Goal: Transaction & Acquisition: Purchase product/service

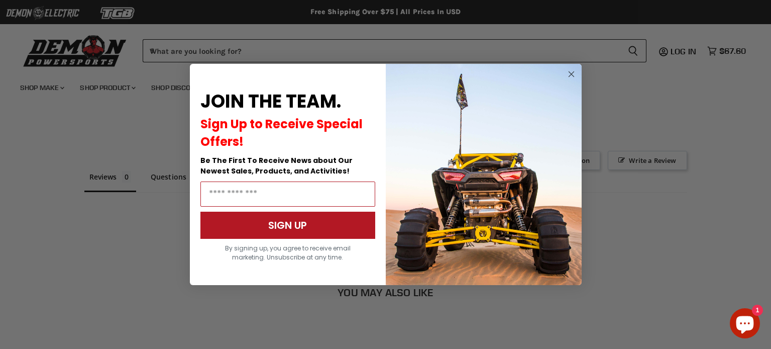
scroll to position [697, 0]
